Goal: Transaction & Acquisition: Purchase product/service

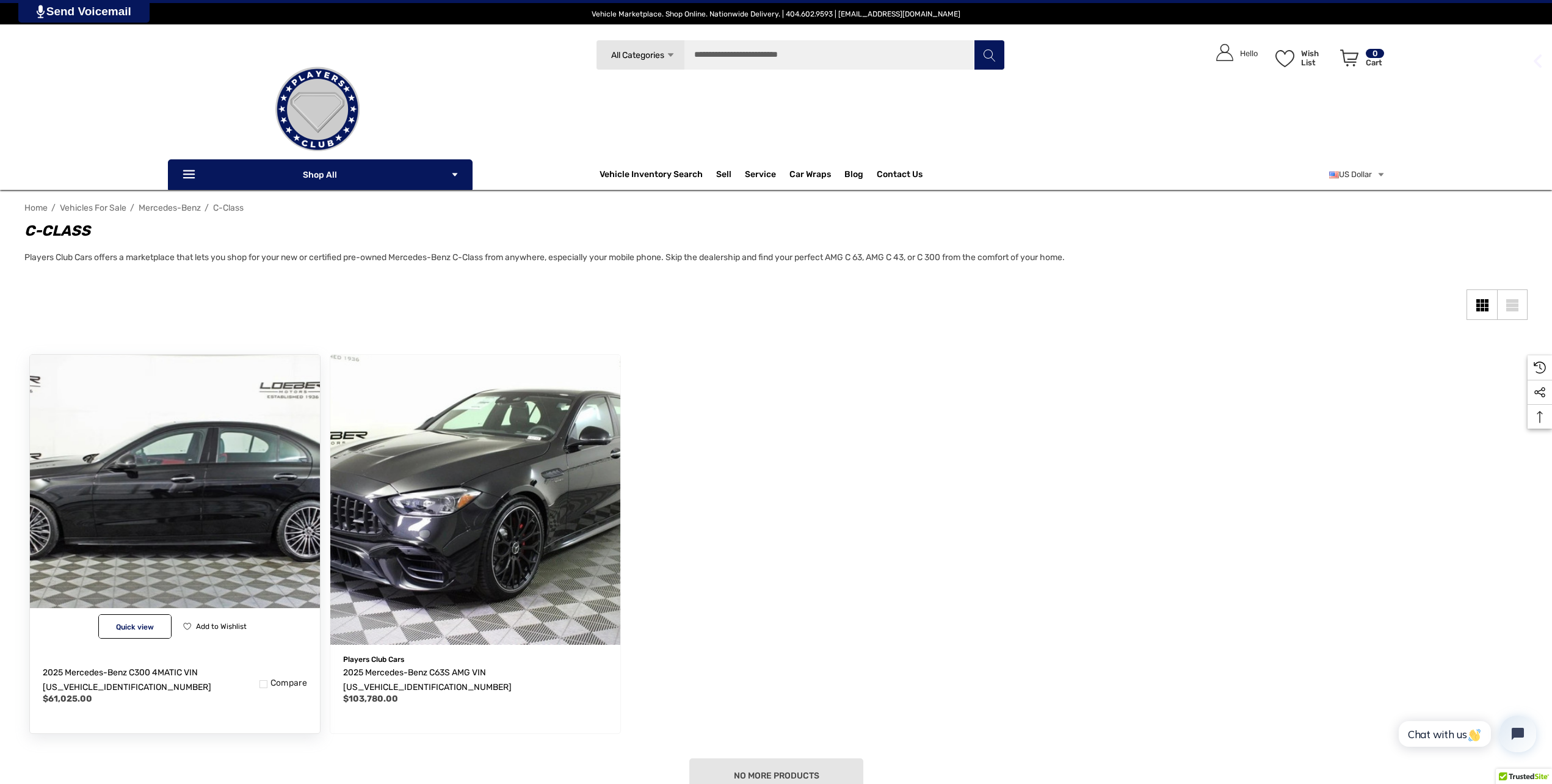
click at [214, 537] on img "2025 Mercedes-Benz C300 4MATIC VIN W1KAF4HB1SR245037,$61,025.00\a" at bounding box center [175, 499] width 319 height 319
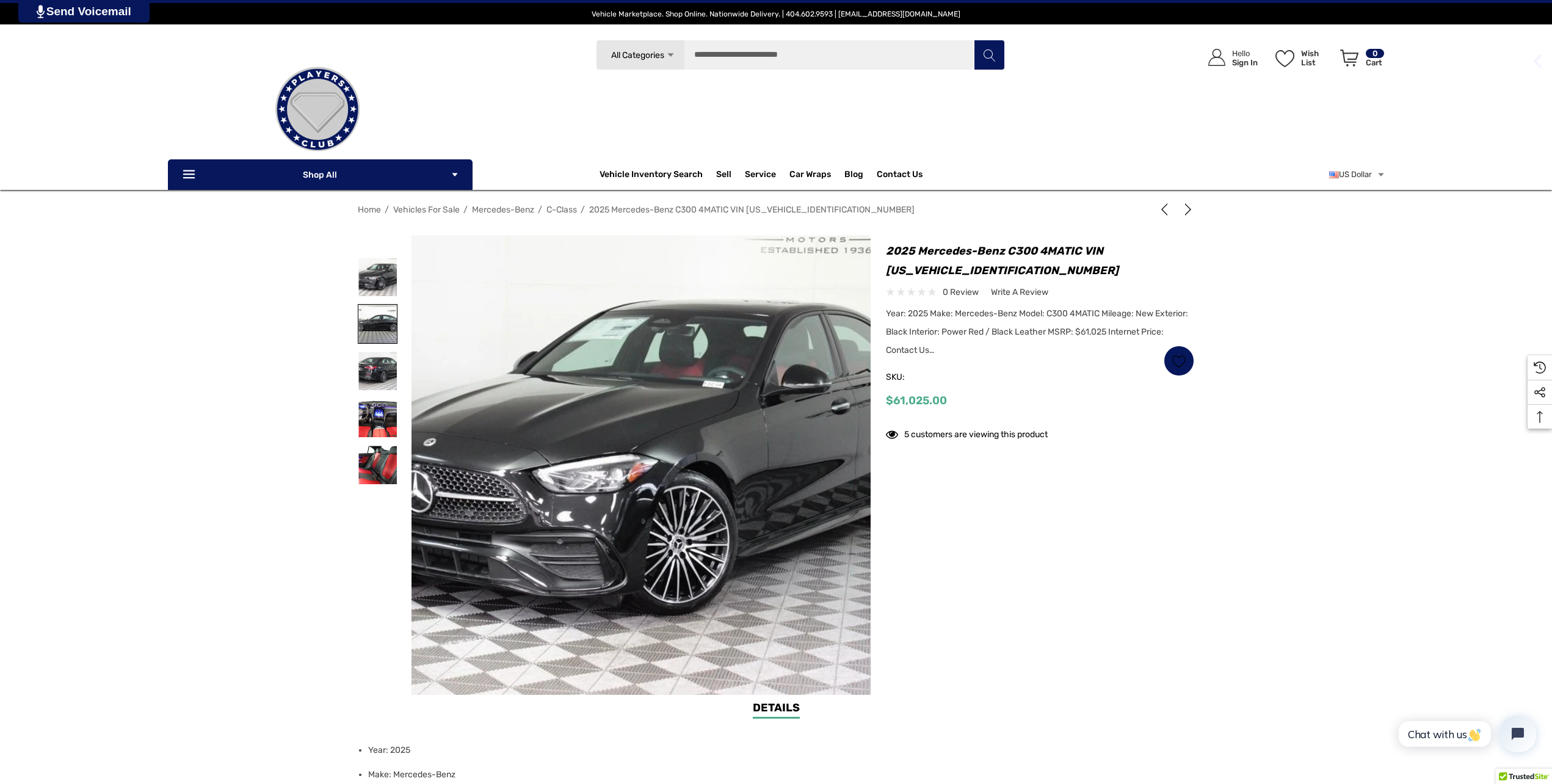
click at [375, 328] on img at bounding box center [377, 323] width 39 height 39
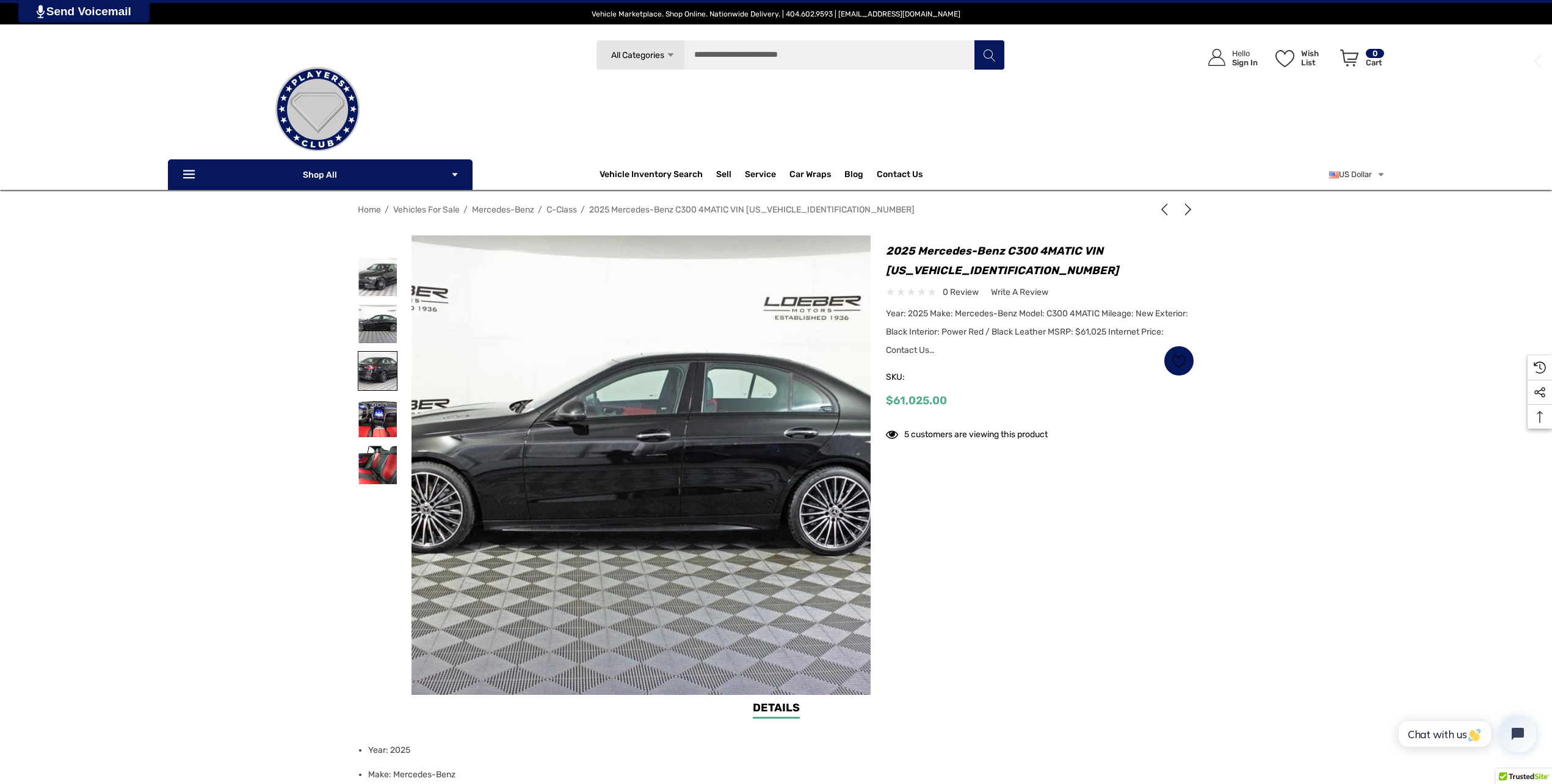
click at [371, 368] on img at bounding box center [377, 371] width 39 height 39
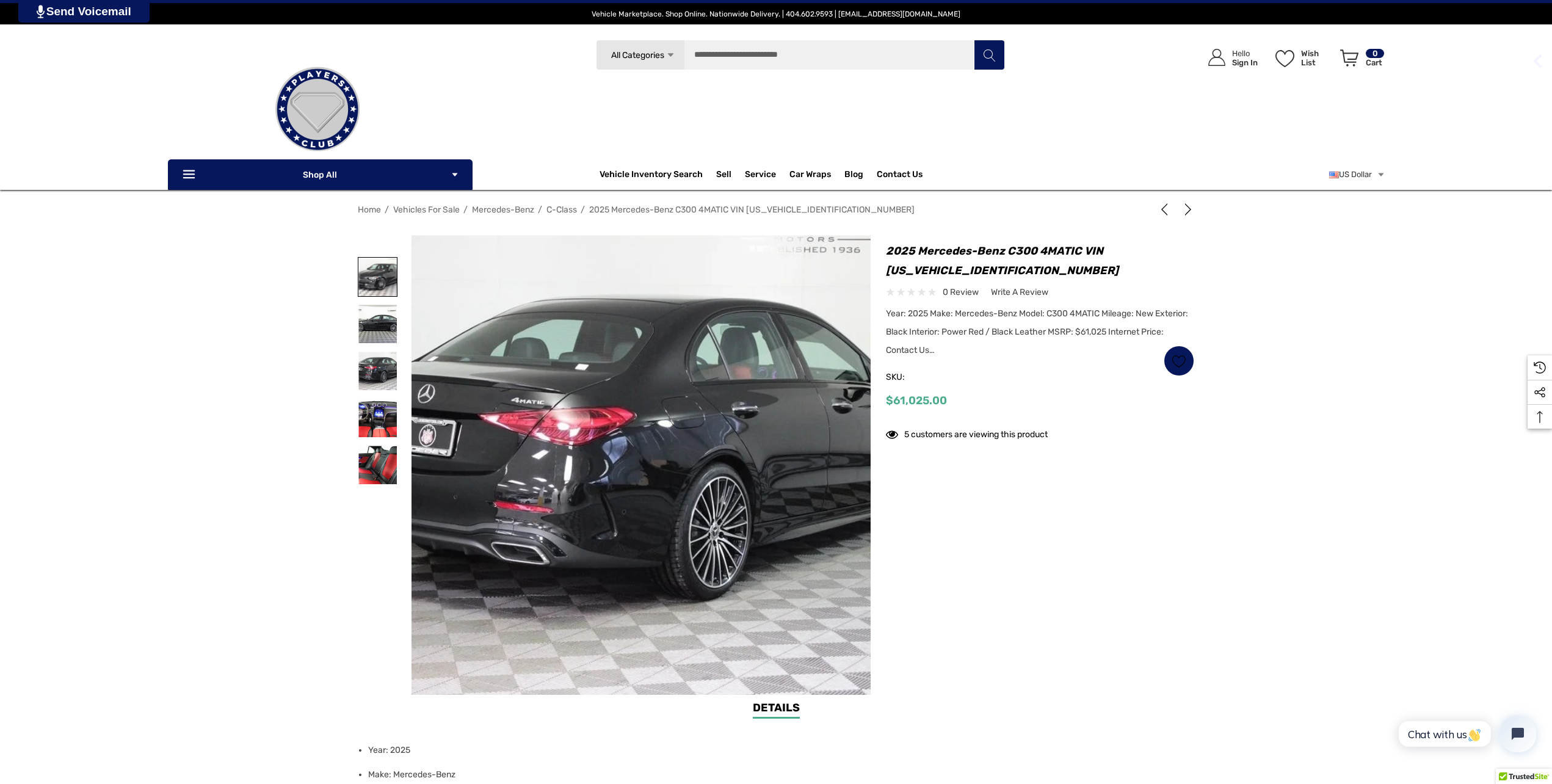
click at [369, 271] on img at bounding box center [377, 276] width 39 height 39
